Goal: Check status: Check status

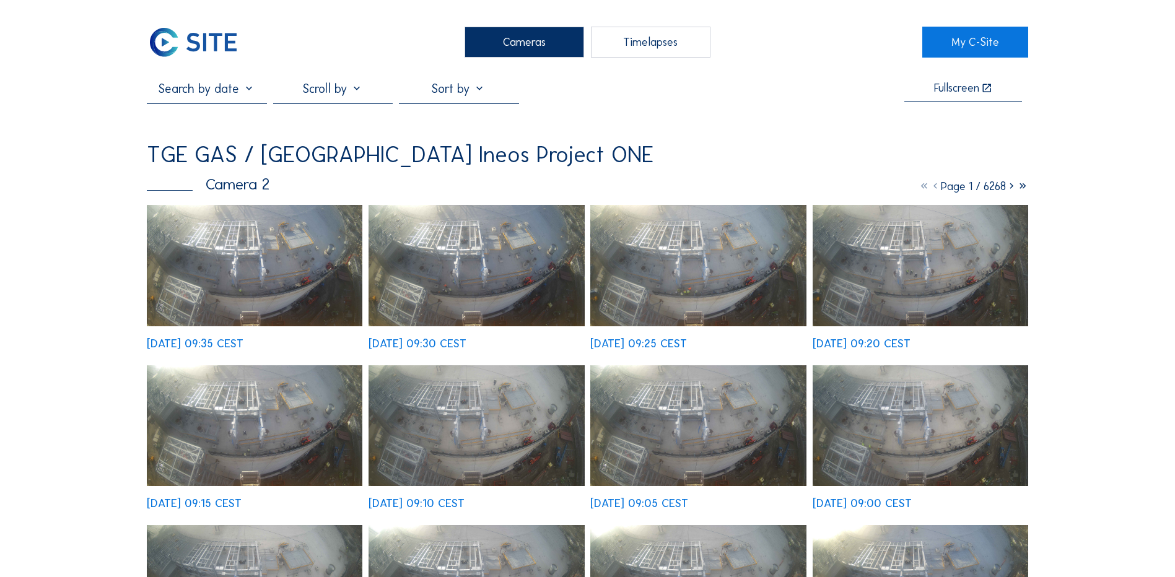
click at [524, 45] on div "Cameras" at bounding box center [524, 42] width 120 height 31
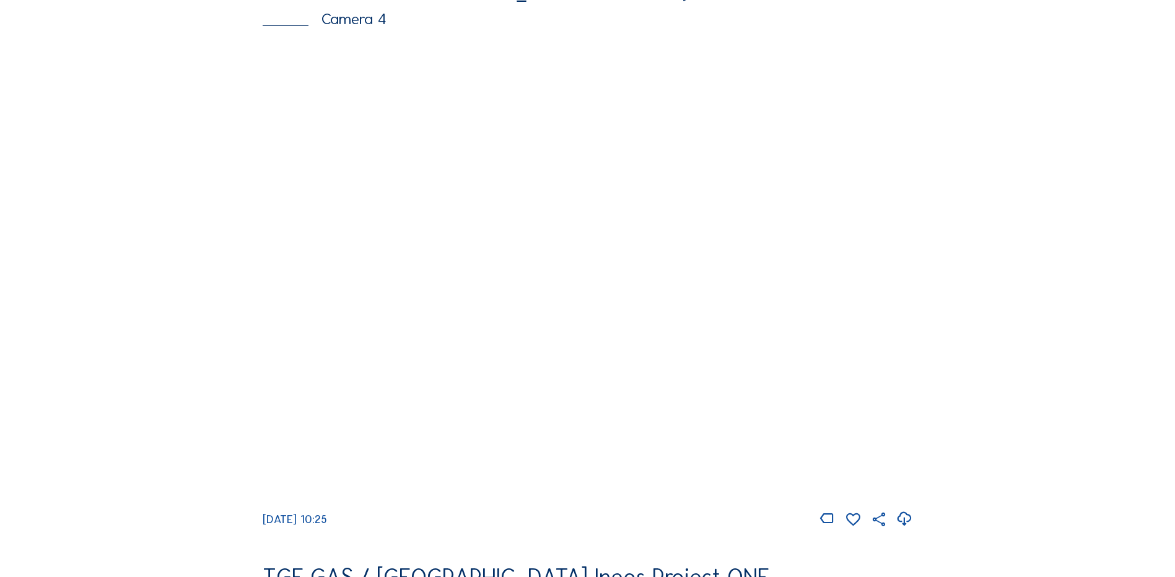
scroll to position [1486, 0]
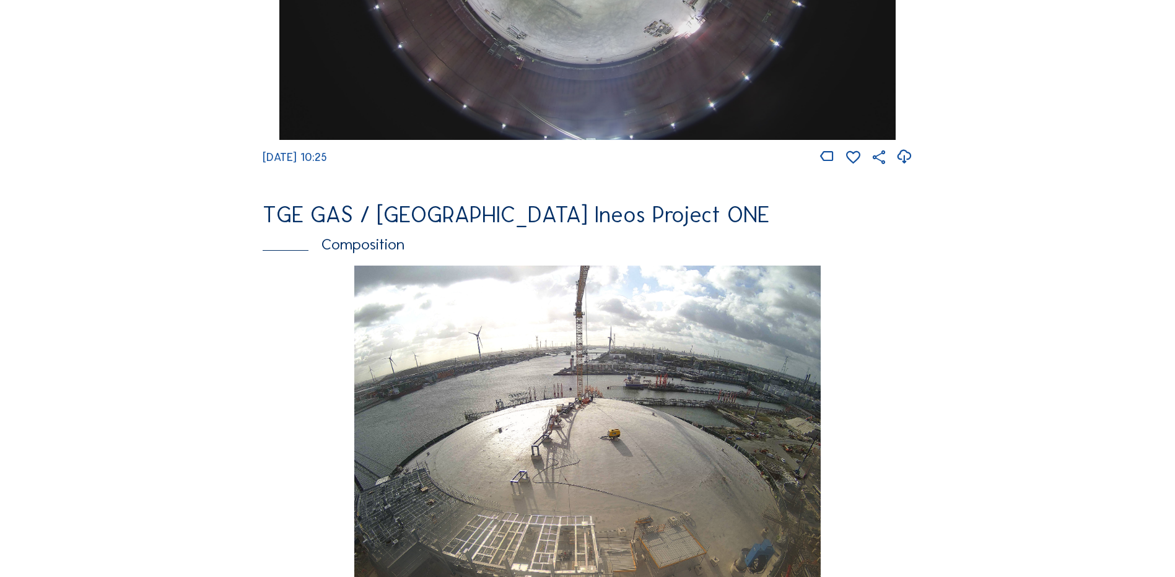
click at [640, 378] on img at bounding box center [587, 497] width 466 height 462
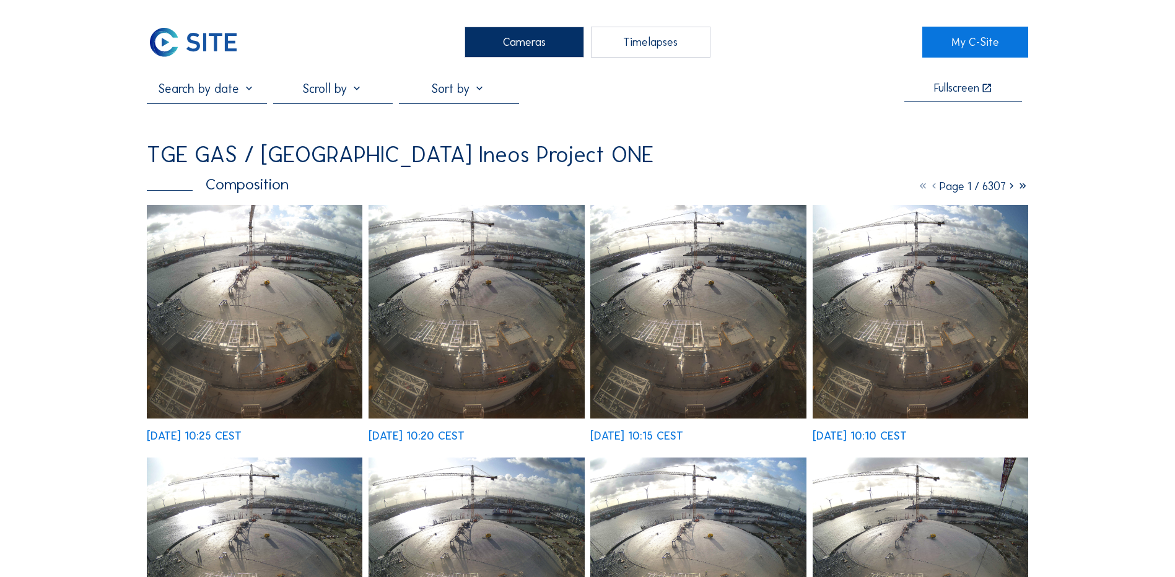
click at [251, 92] on input "text" at bounding box center [207, 88] width 120 height 15
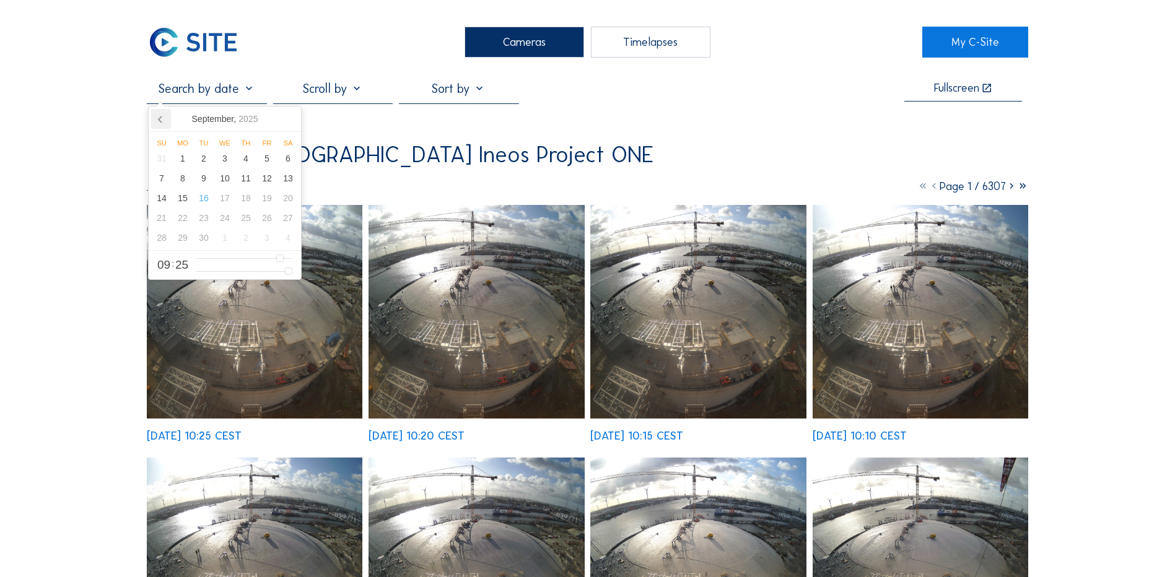
click at [160, 120] on icon at bounding box center [161, 119] width 20 height 20
click at [185, 200] on div "16" at bounding box center [182, 198] width 21 height 20
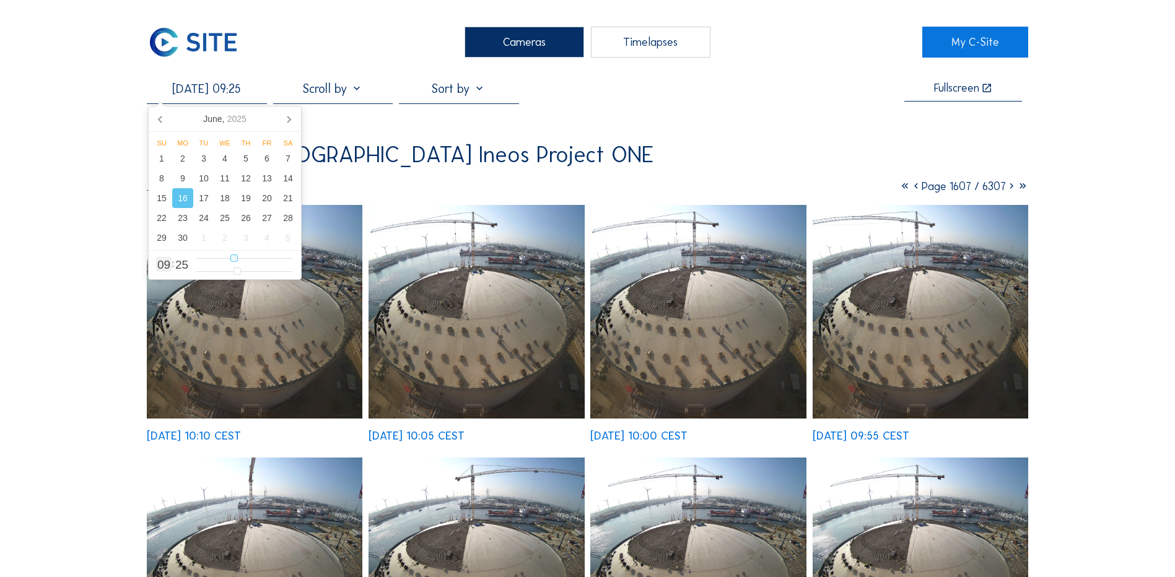
type input "[DATE] 08:25"
type input "8"
type input "[DATE] 07:25"
type input "7"
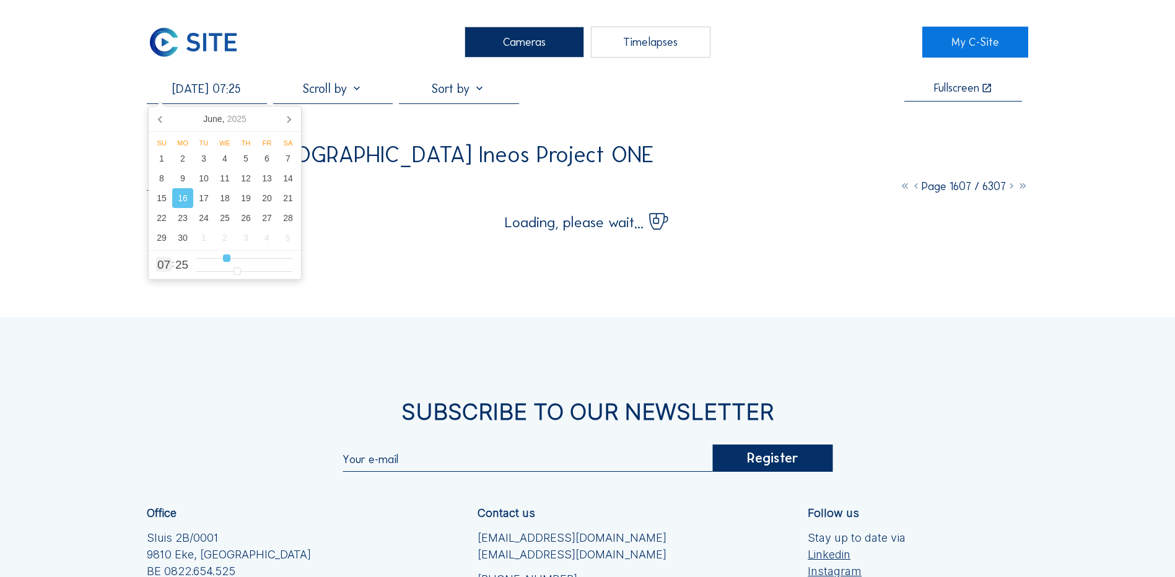
type input "[DATE] 08:25"
type input "8"
click at [229, 261] on input "range" at bounding box center [244, 258] width 97 height 11
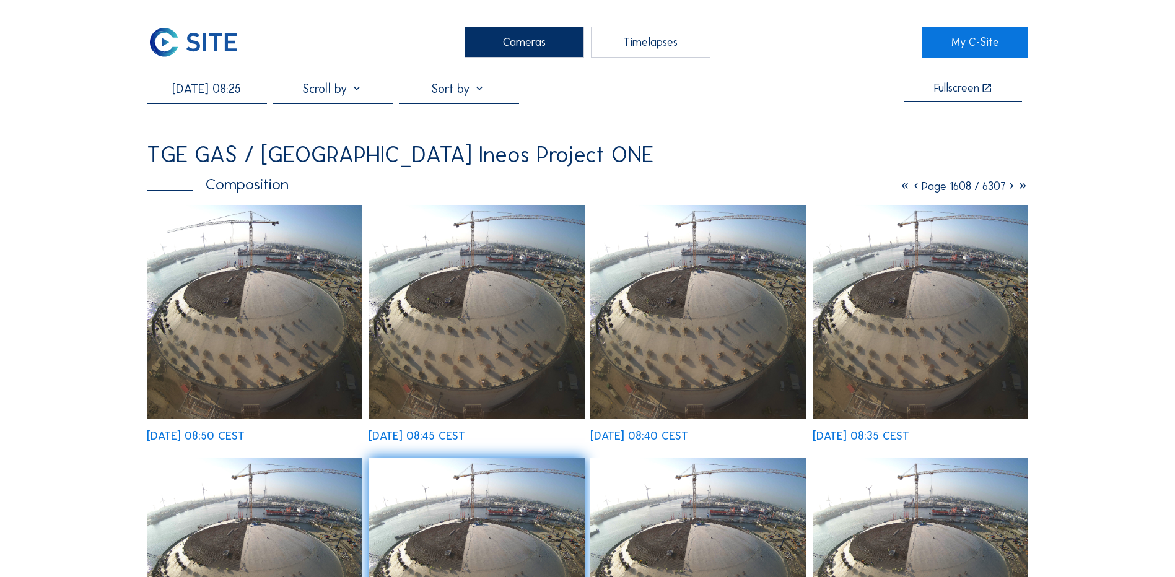
click at [212, 92] on input "[DATE] 08:25" at bounding box center [207, 88] width 120 height 15
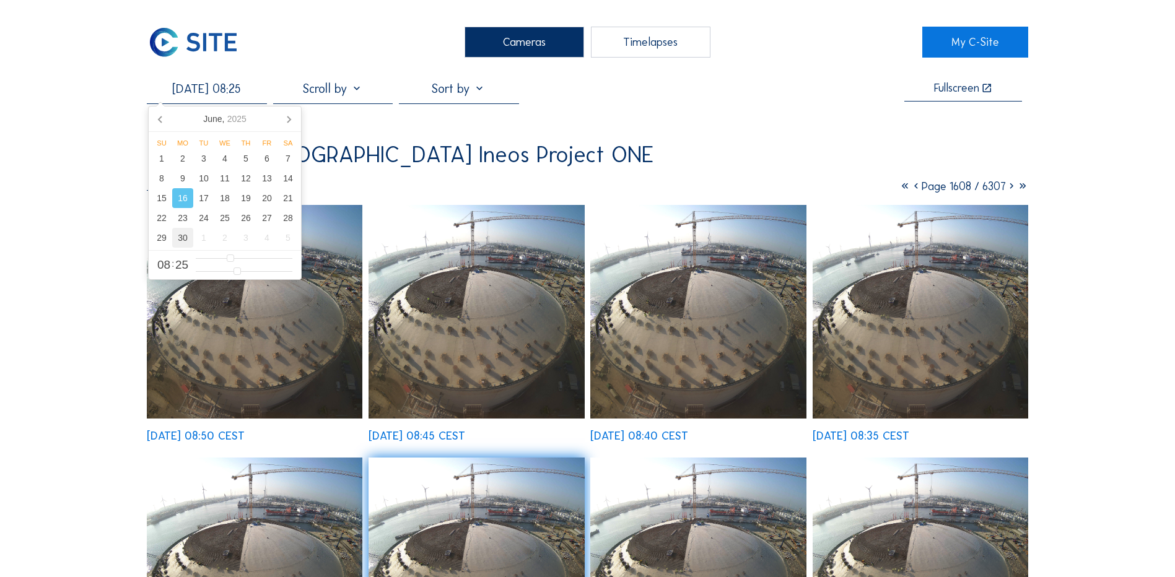
click at [188, 240] on div "30" at bounding box center [182, 238] width 21 height 20
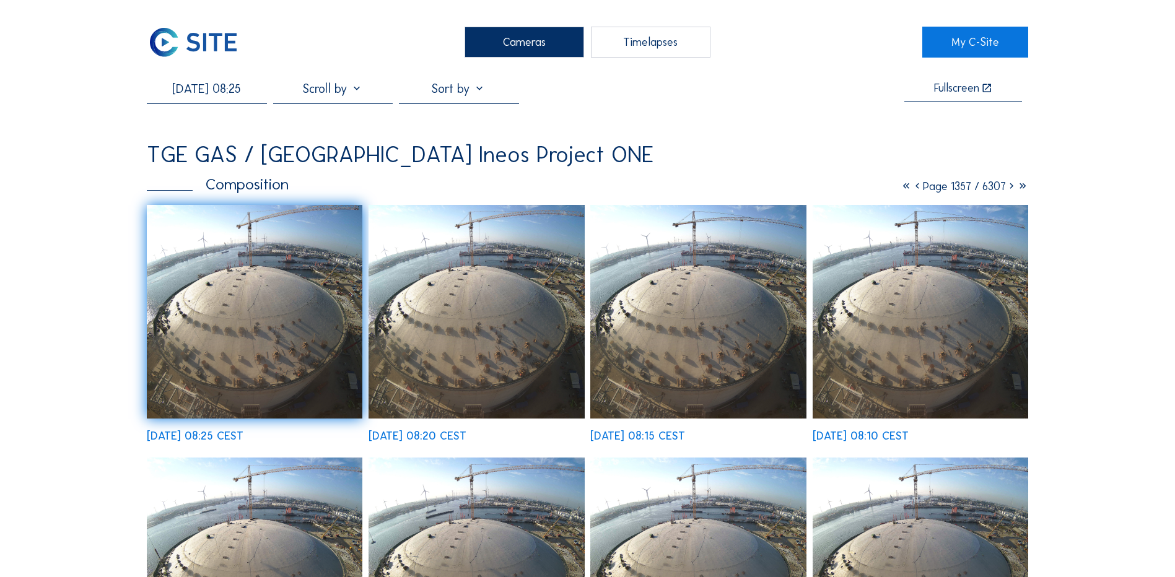
click at [912, 187] on icon at bounding box center [917, 187] width 11 height 14
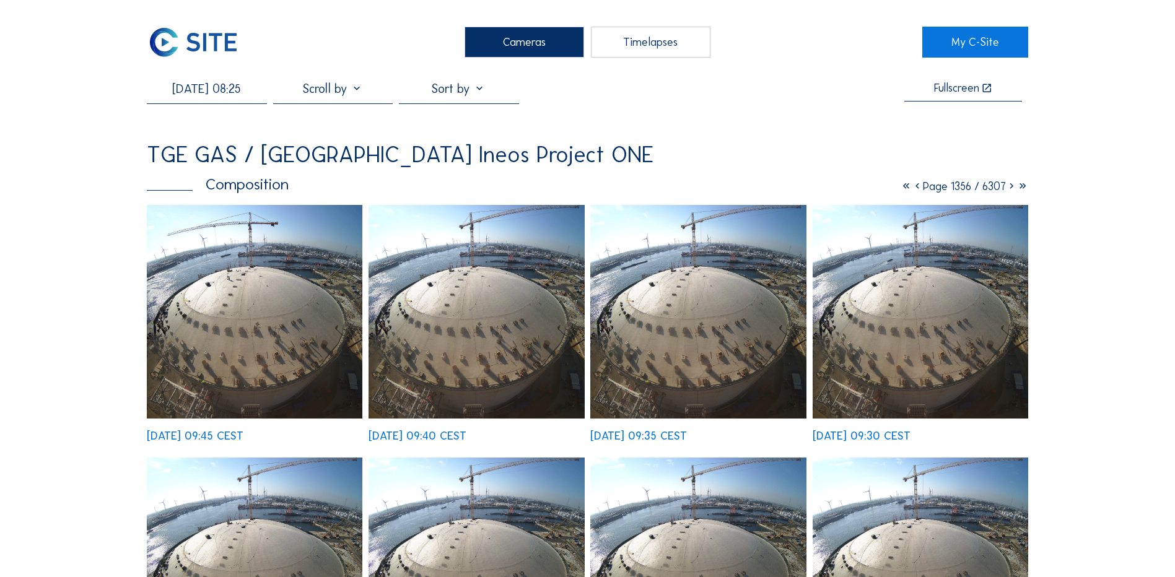
click at [912, 187] on icon at bounding box center [917, 187] width 11 height 14
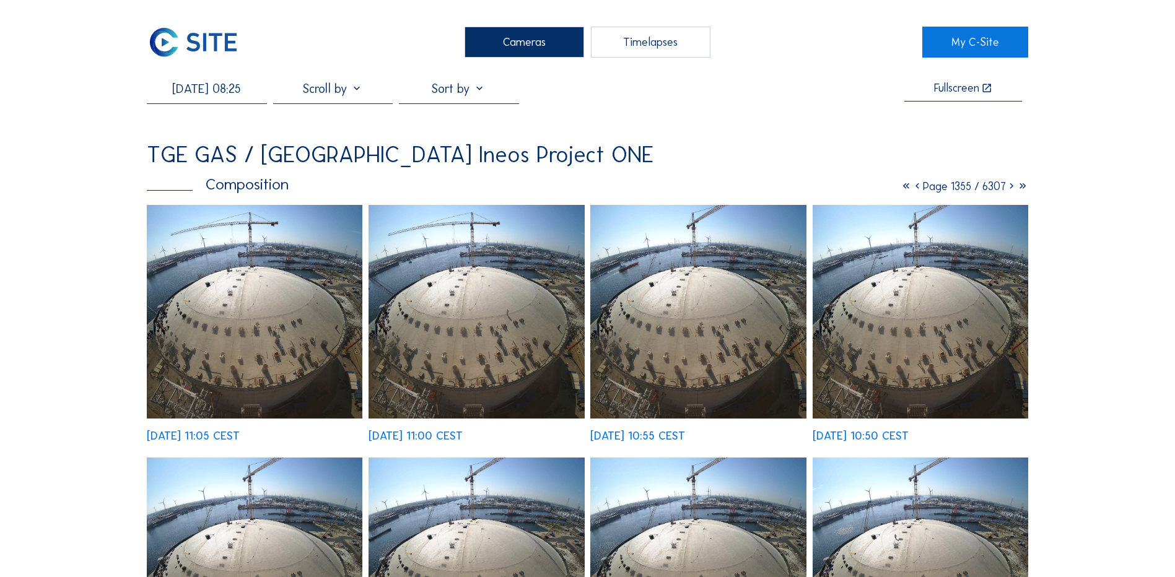
click at [912, 187] on icon at bounding box center [917, 187] width 11 height 14
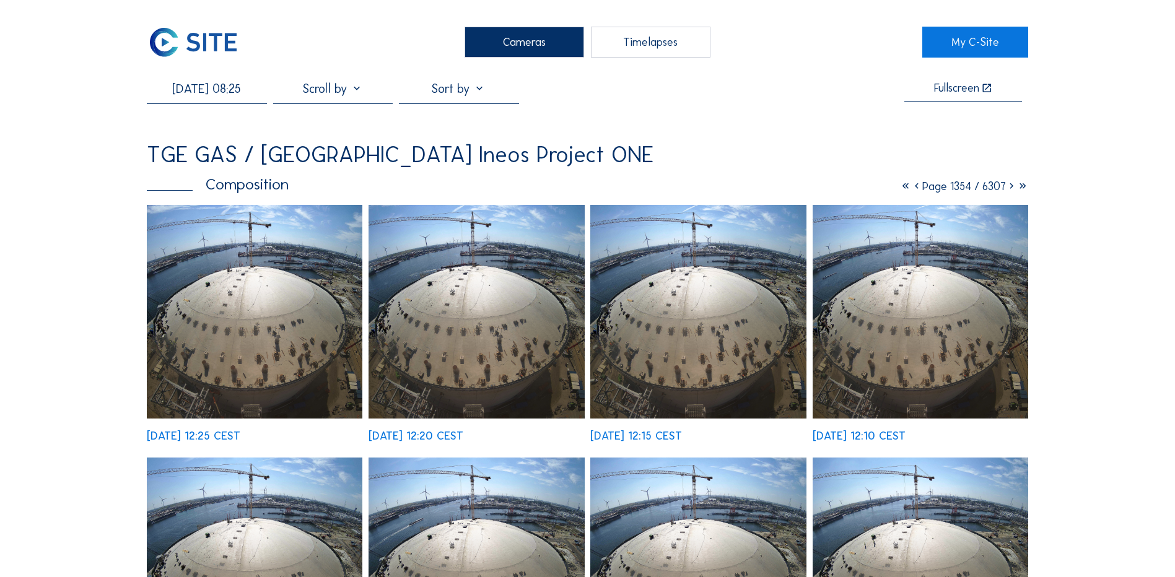
click at [188, 95] on input "[DATE] 08:25" at bounding box center [207, 88] width 120 height 15
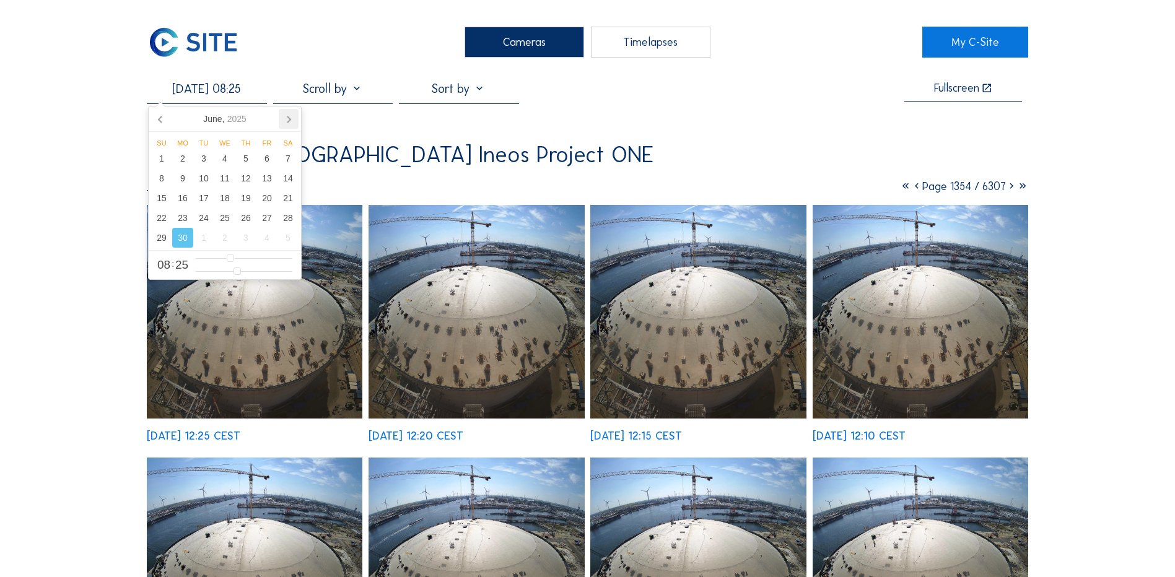
click at [290, 121] on icon at bounding box center [288, 119] width 3 height 6
click at [206, 236] on div "29" at bounding box center [203, 238] width 21 height 20
type input "[DATE] 08:25"
